Goal: Transaction & Acquisition: Book appointment/travel/reservation

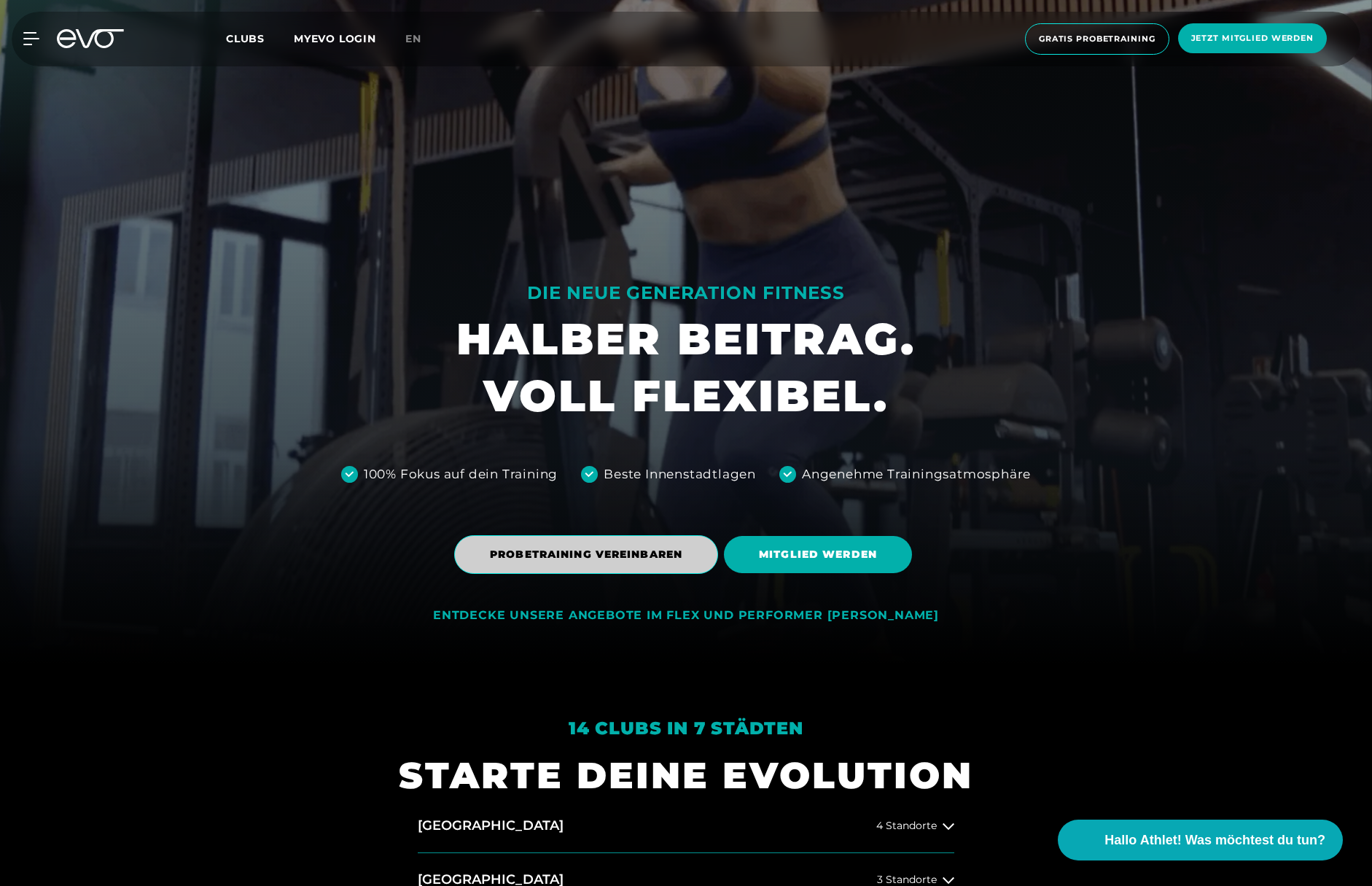
click at [605, 556] on span "PROBETRAINING VEREINBAREN" at bounding box center [586, 554] width 193 height 15
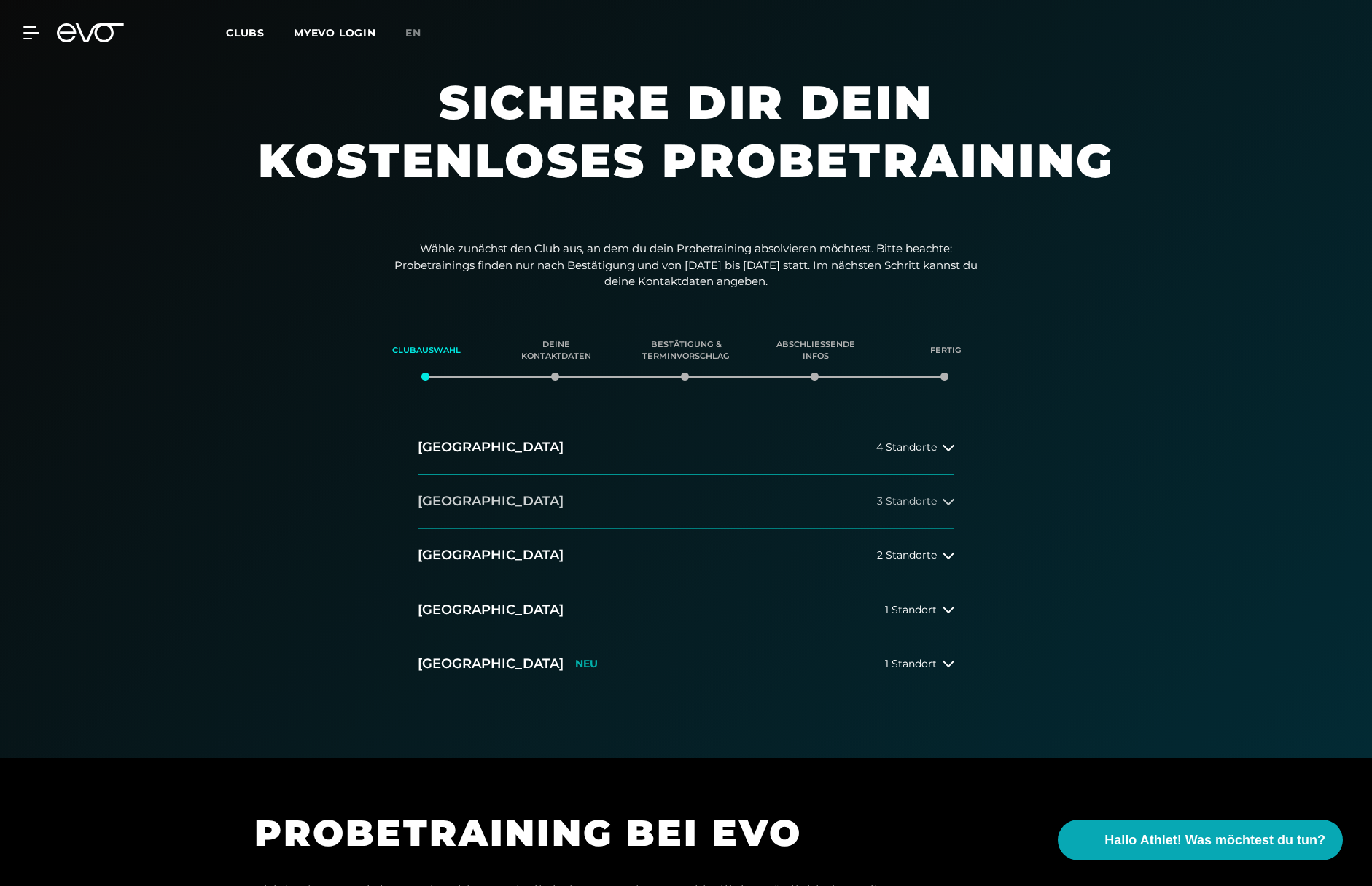
click at [673, 487] on button "[GEOGRAPHIC_DATA] 3 Standorte" at bounding box center [686, 502] width 537 height 54
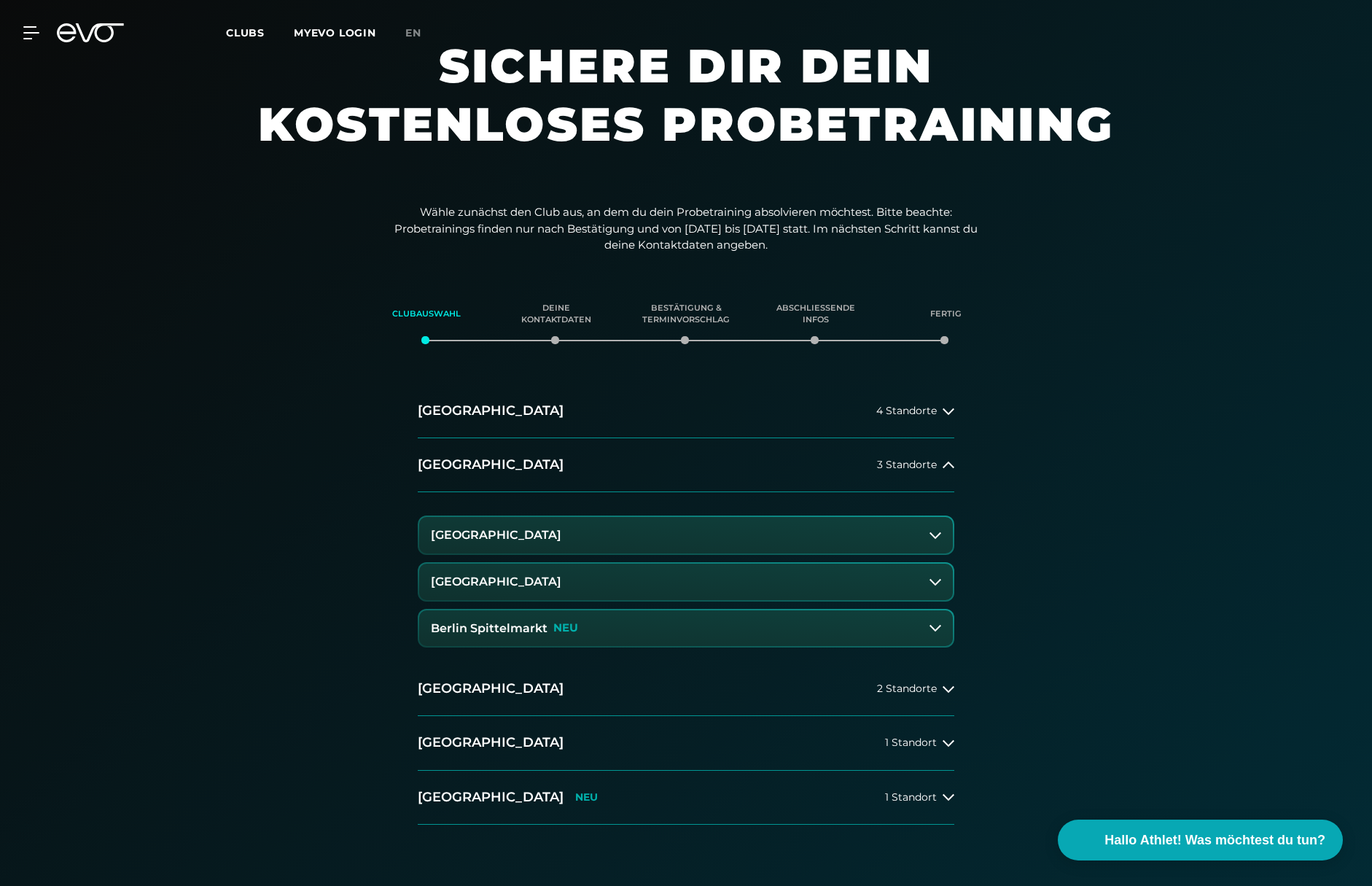
scroll to position [38, 0]
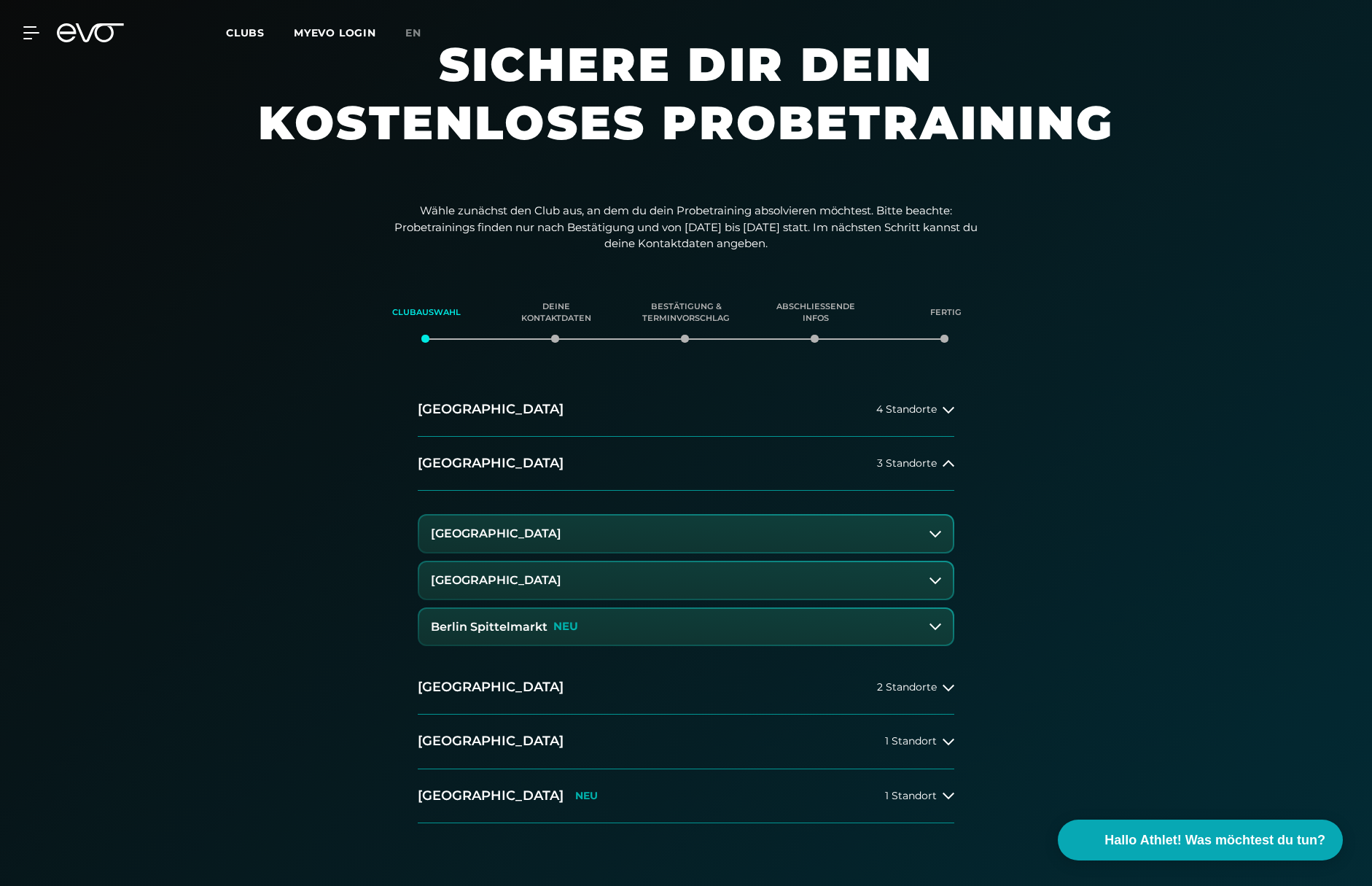
click at [585, 620] on button "Berlin Spittelmarkt NEU" at bounding box center [686, 627] width 534 height 36
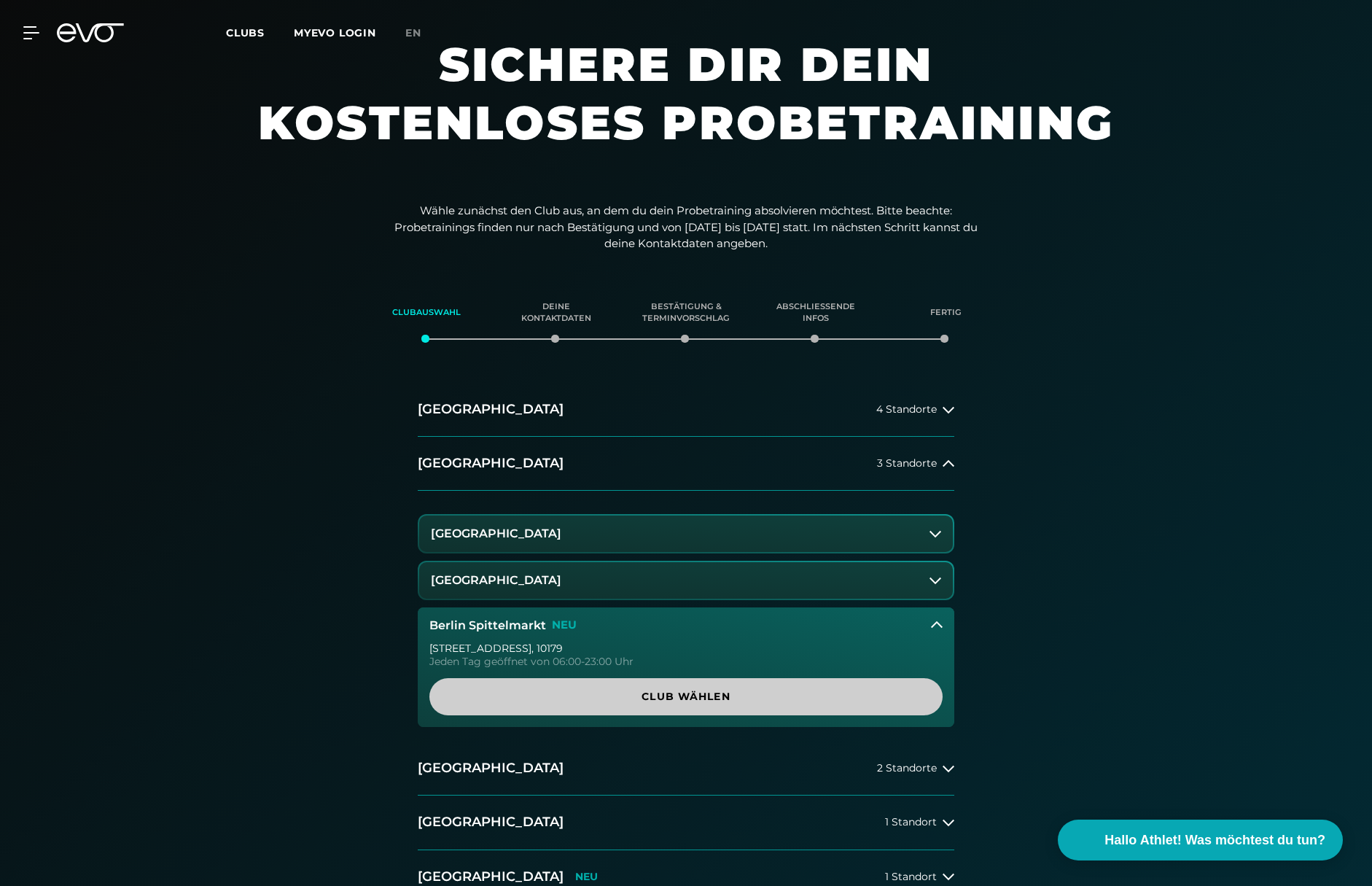
scroll to position [39, 0]
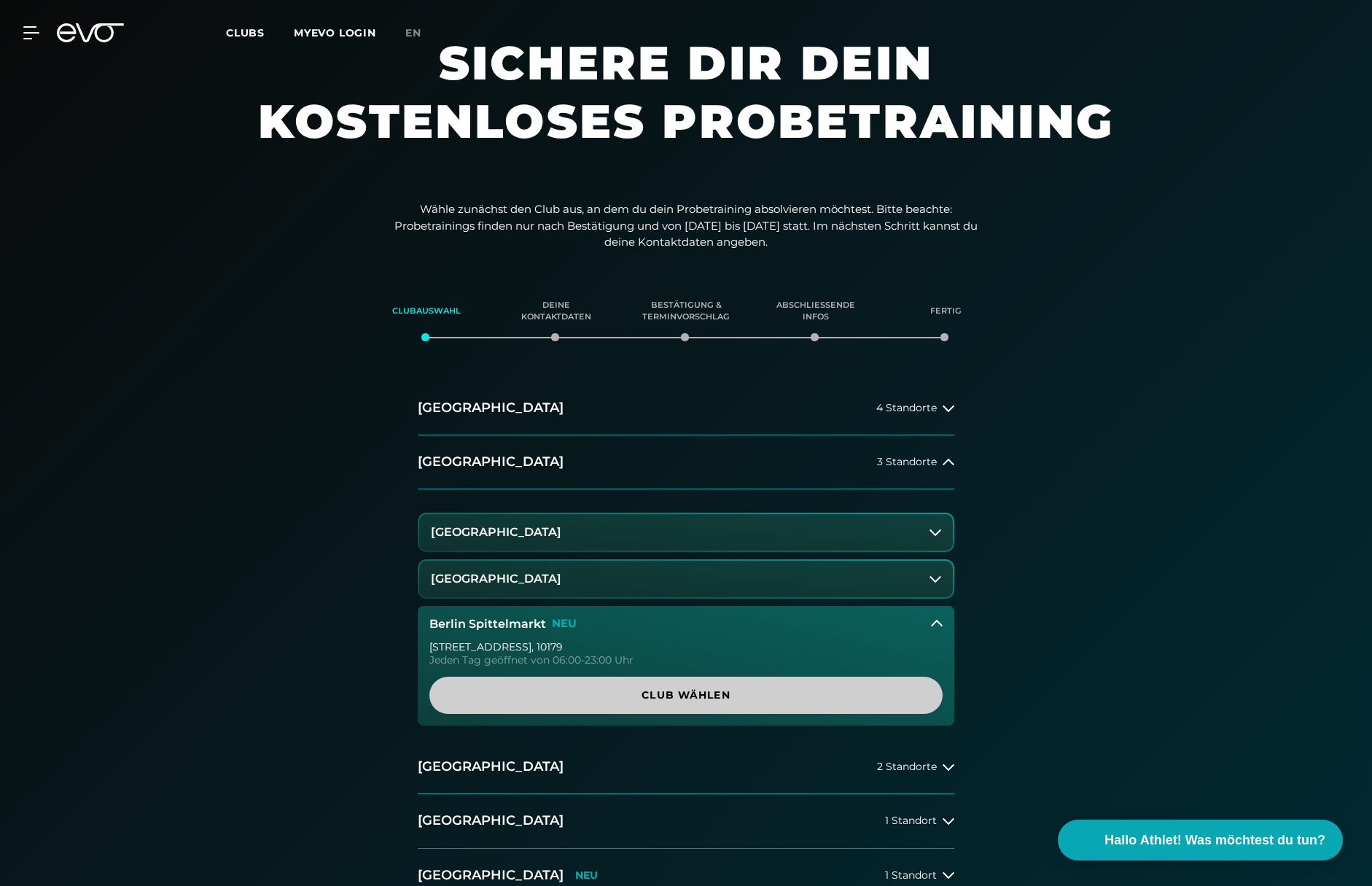
click at [752, 697] on span "Club wählen" at bounding box center [686, 695] width 443 height 15
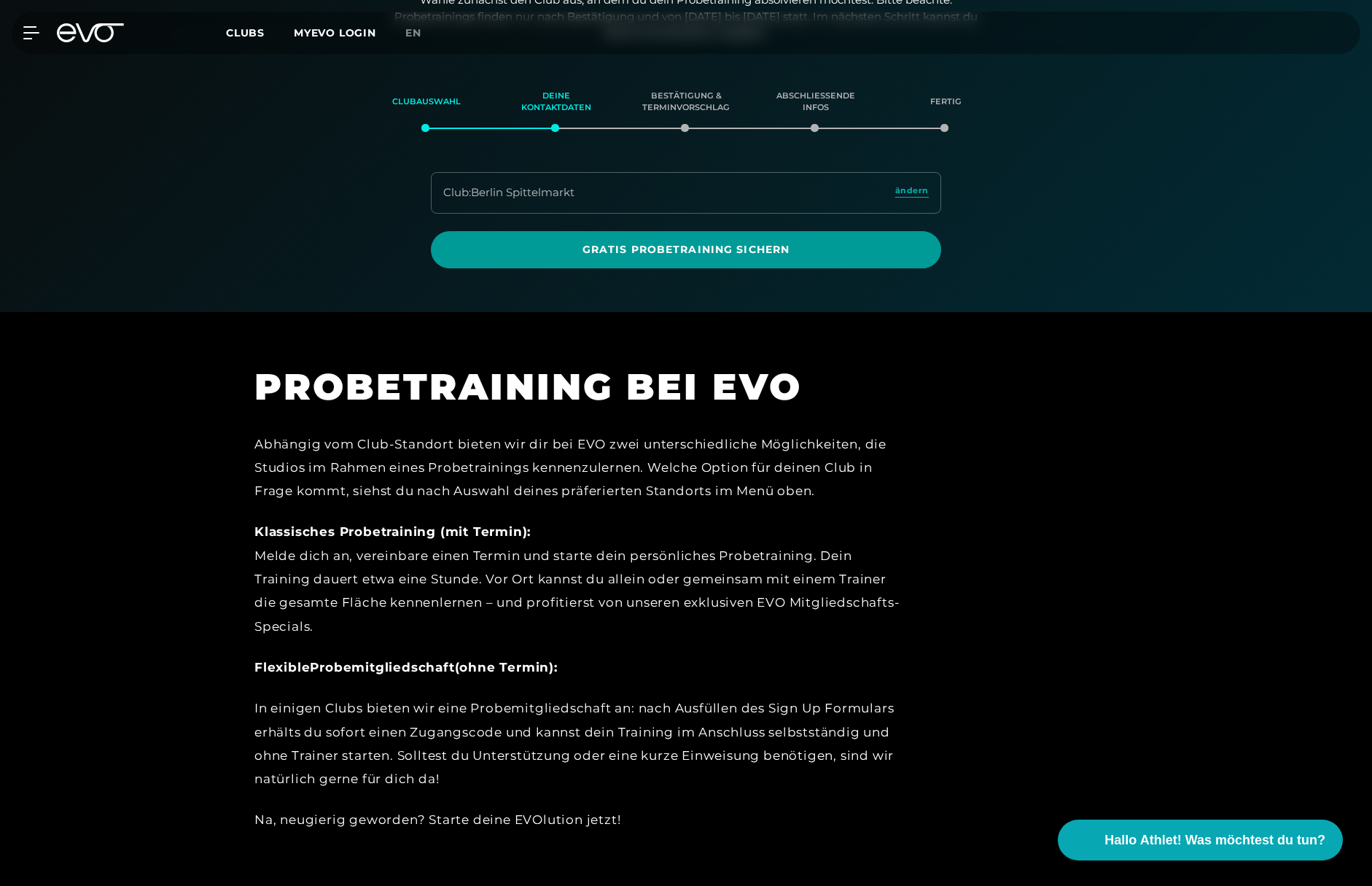
scroll to position [249, 0]
click at [621, 253] on span "Gratis Probetraining sichern" at bounding box center [686, 249] width 440 height 15
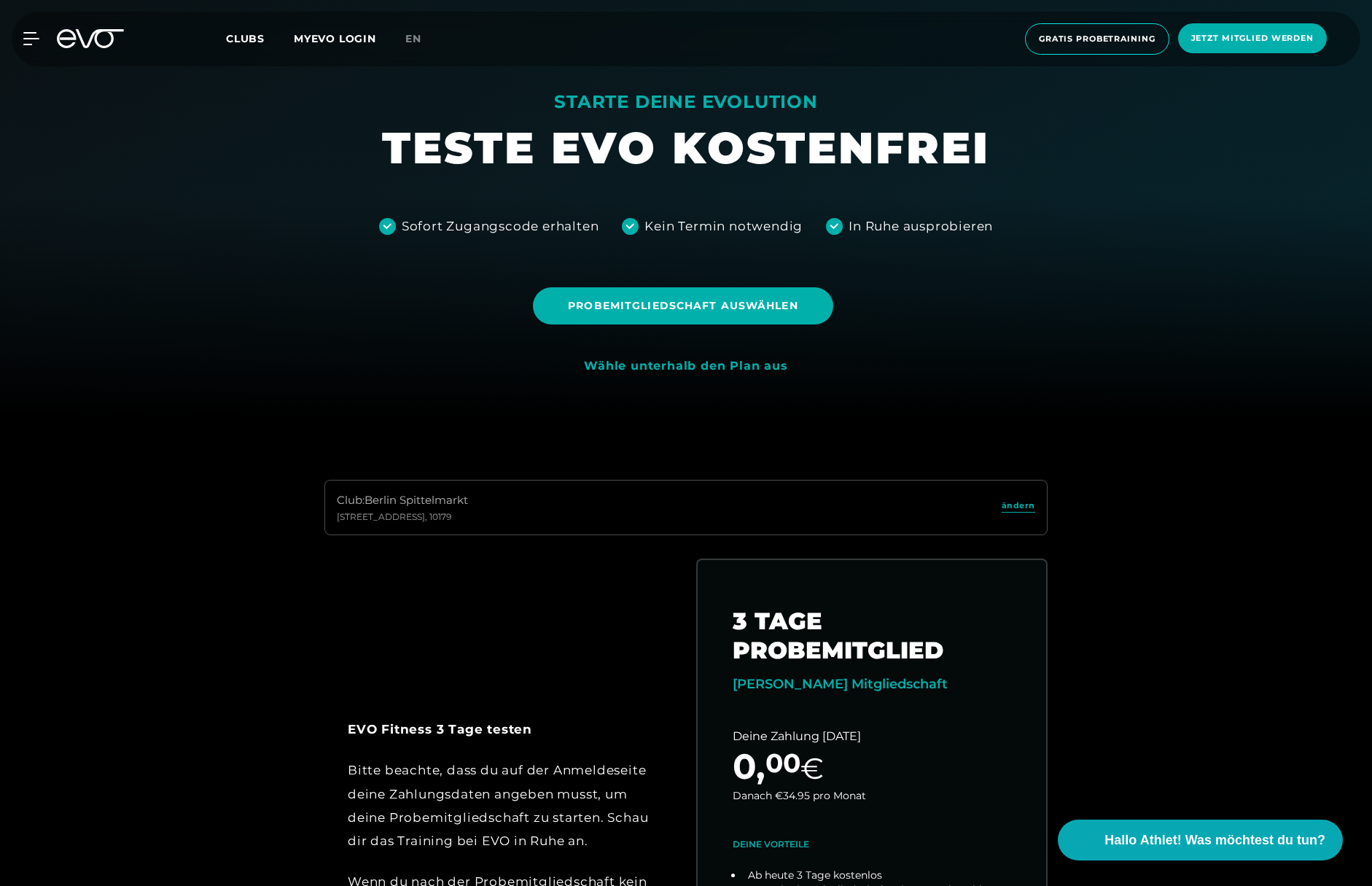
scroll to position [162, 0]
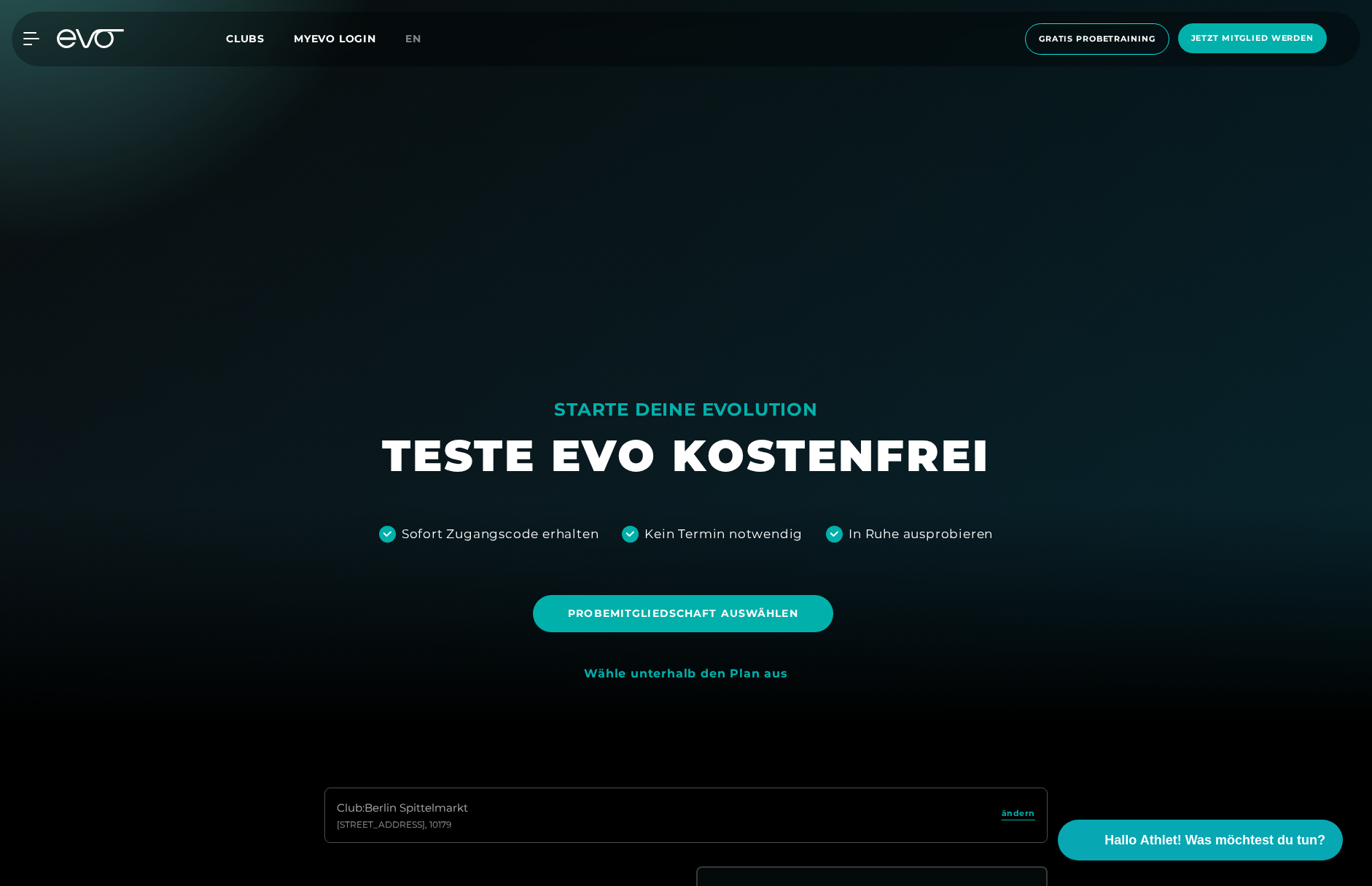
click at [552, 531] on div "Sofort Zugangscode erhalten" at bounding box center [500, 534] width 198 height 19
drag, startPoint x: 1009, startPoint y: 452, endPoint x: 405, endPoint y: 447, distance: 604.0
click at [405, 447] on div "STARTE DEINE EVOLUTION TESTE EVO KOSTENFREI Sofort Zugangscode erhalten Kein Te…" at bounding box center [686, 281] width 1372 height 886
click at [405, 468] on h1 "TESTE EVO KOSTENFREI" at bounding box center [686, 456] width 608 height 57
click at [522, 532] on div "Sofort Zugangscode erhalten" at bounding box center [500, 534] width 198 height 19
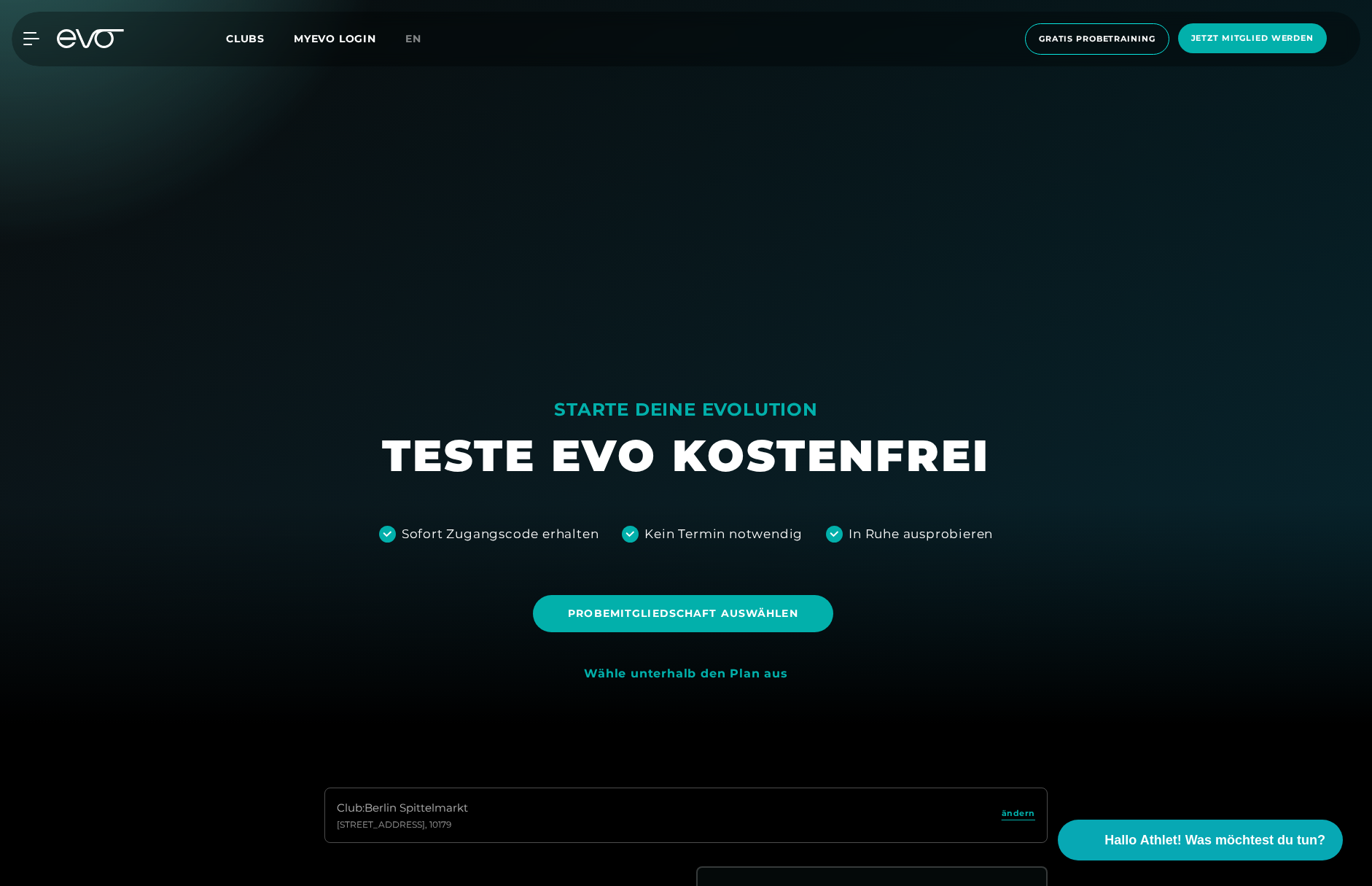
click at [674, 537] on div "Kein Termin notwendig" at bounding box center [723, 534] width 158 height 19
click at [910, 540] on div "In Ruhe ausprobieren" at bounding box center [920, 534] width 145 height 19
click at [699, 677] on div "Wähle unterhalb den Plan aus" at bounding box center [686, 674] width 203 height 15
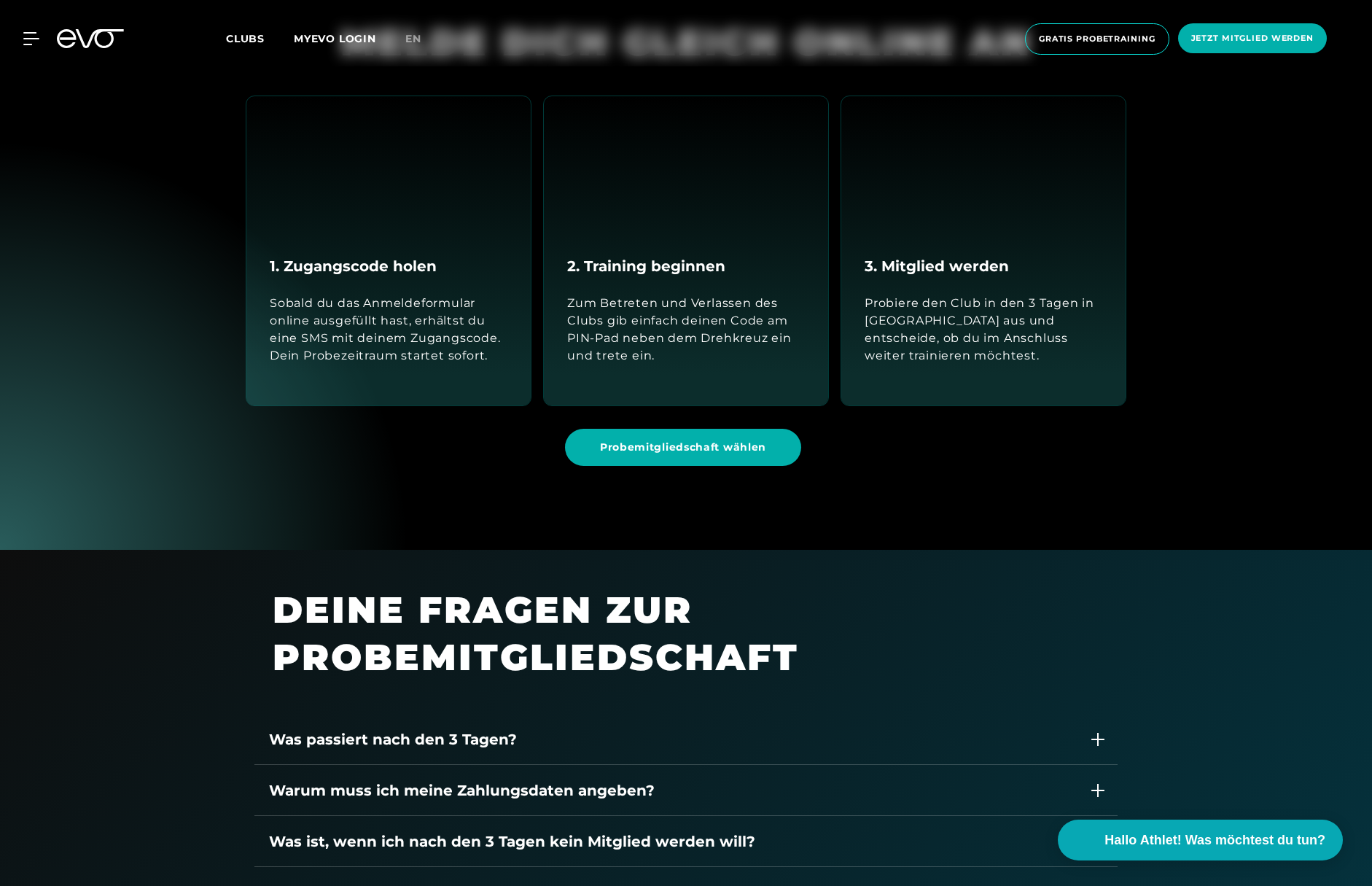
scroll to position [1728, 0]
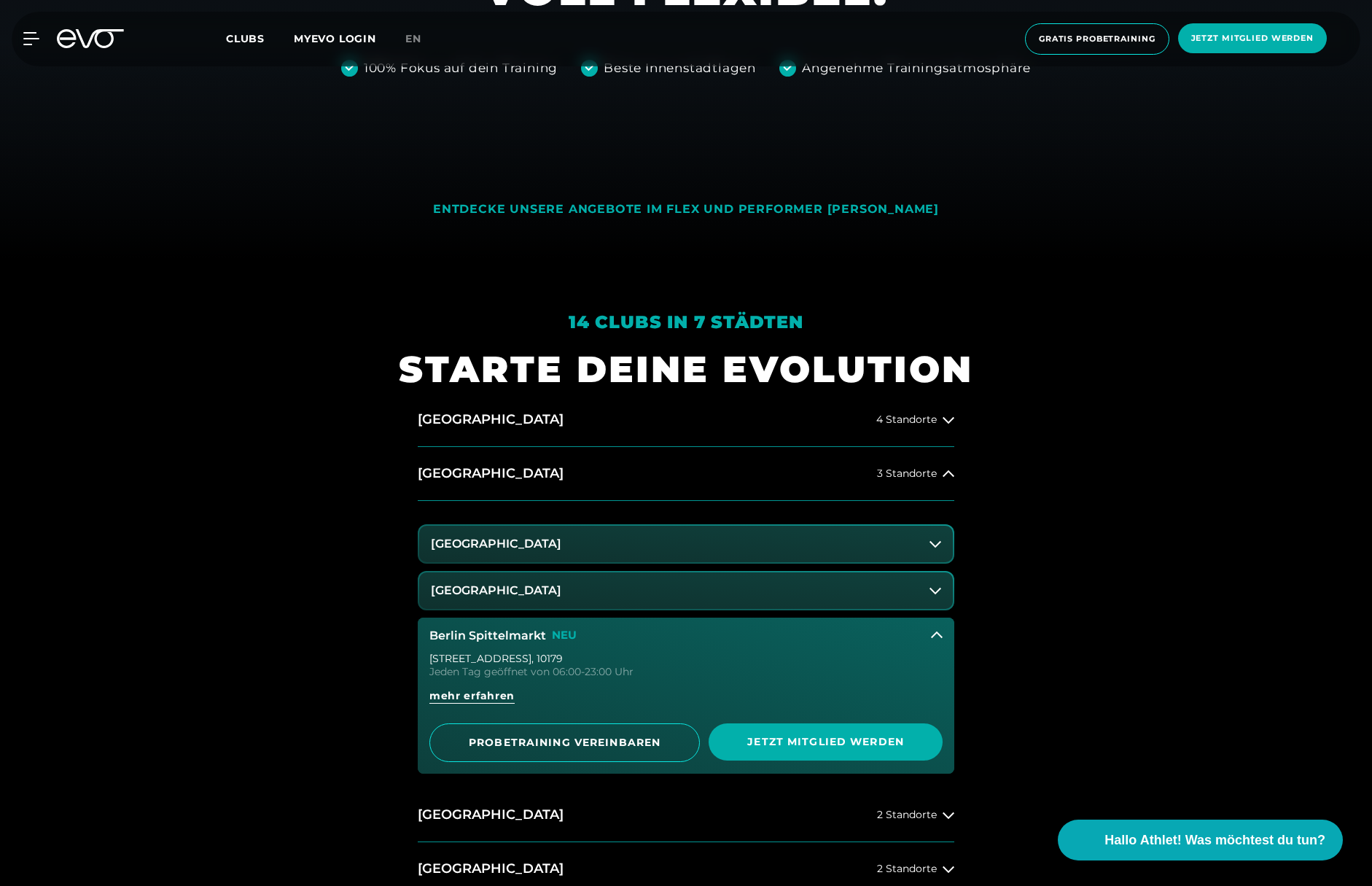
scroll to position [627, 0]
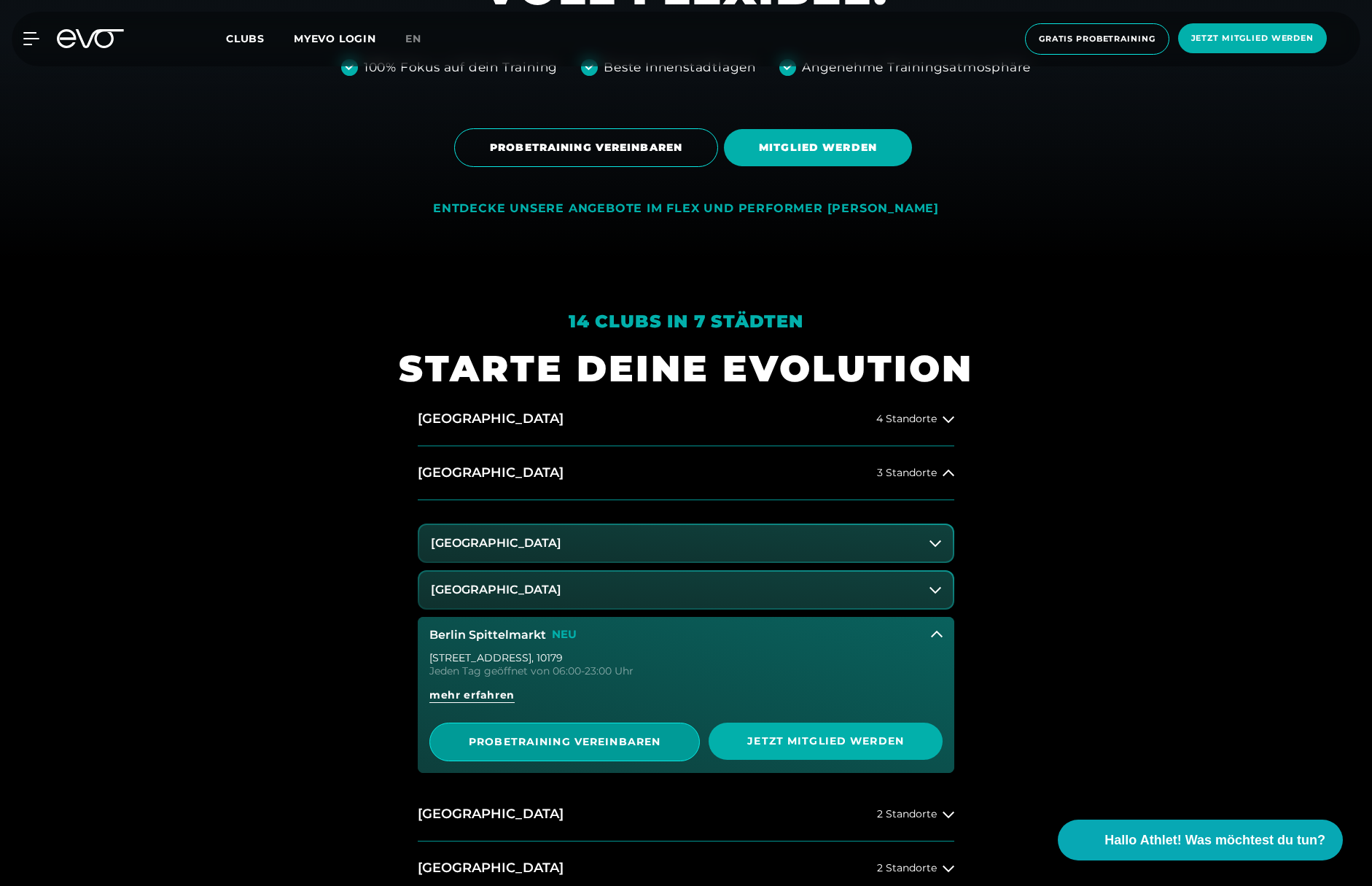
click at [601, 741] on span "PROBETRAINING VEREINBAREN" at bounding box center [564, 741] width 199 height 15
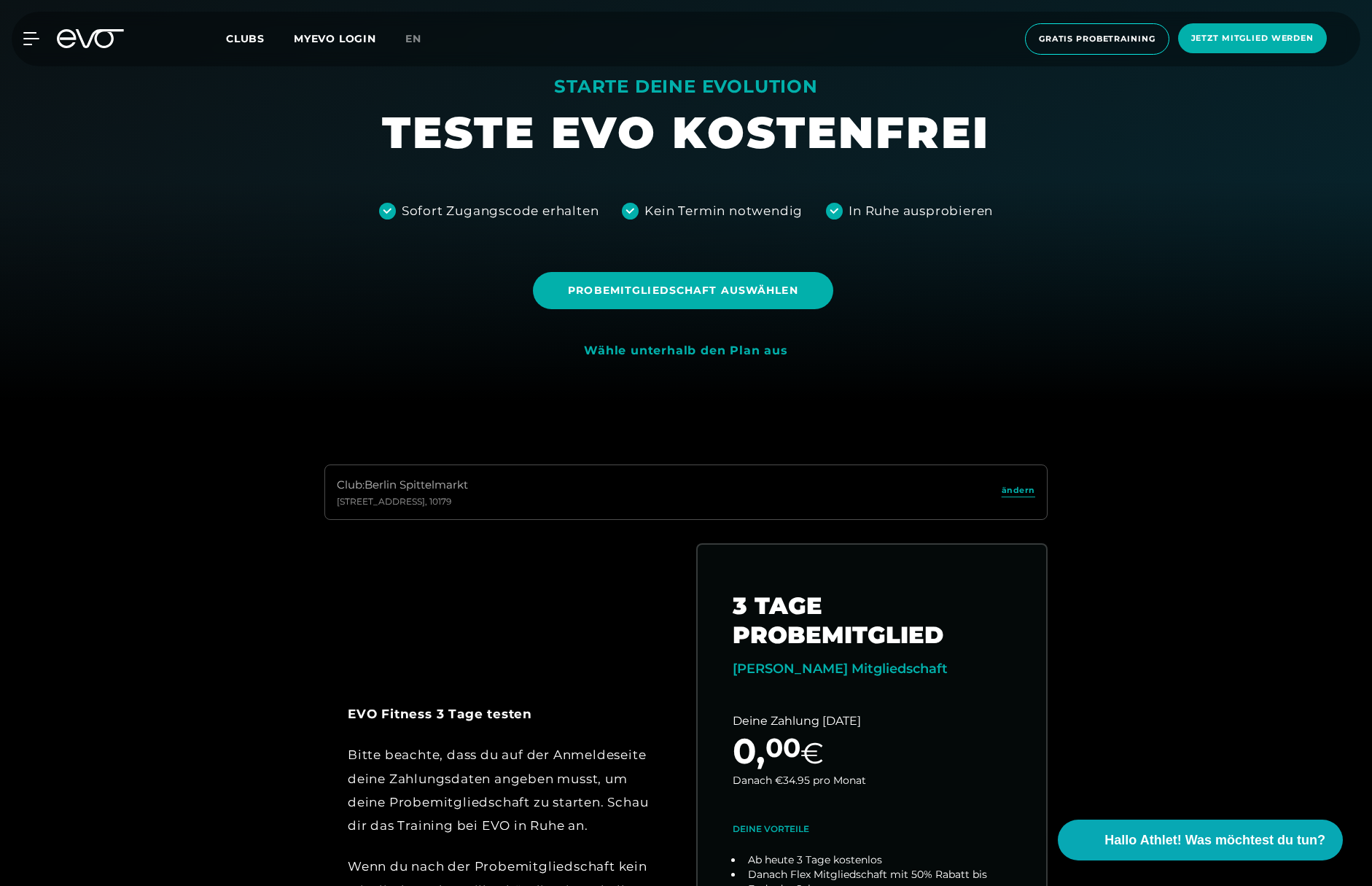
scroll to position [486, 0]
click at [457, 475] on div "Club : Berlin [STREET_ADDRESS]" at bounding box center [686, 492] width 723 height 56
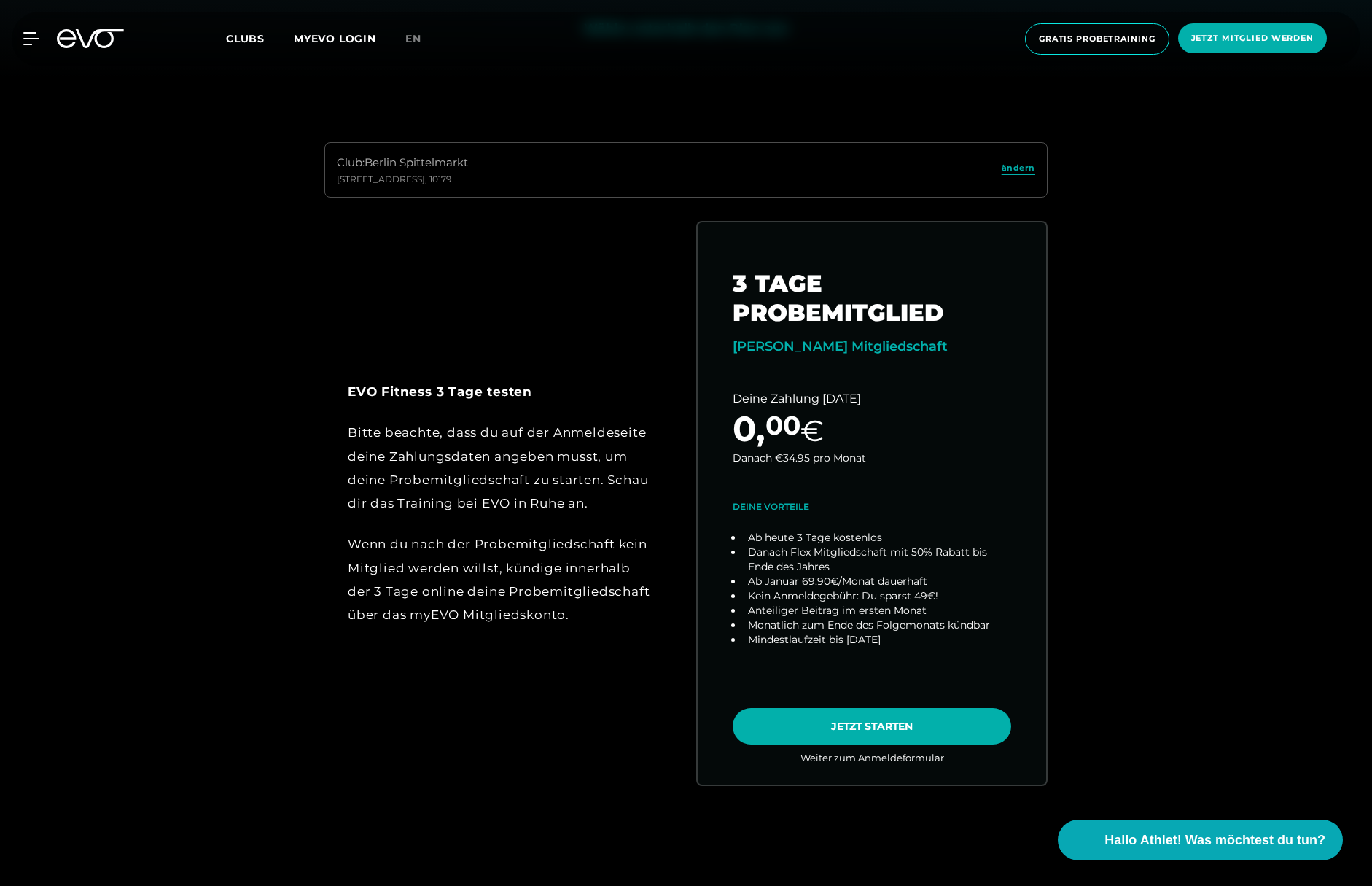
scroll to position [808, 0]
